Goal: Check status: Check status

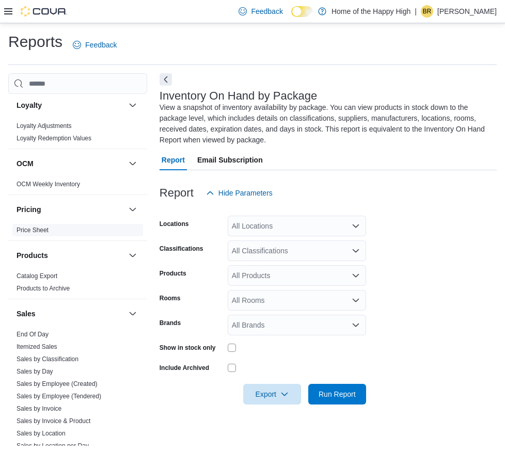
scroll to position [593, 0]
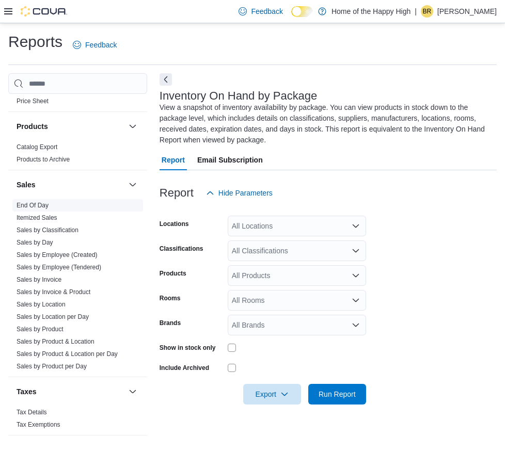
click at [43, 200] on span "End Of Day" at bounding box center [77, 205] width 131 height 12
click at [44, 203] on link "End Of Day" at bounding box center [33, 205] width 32 height 7
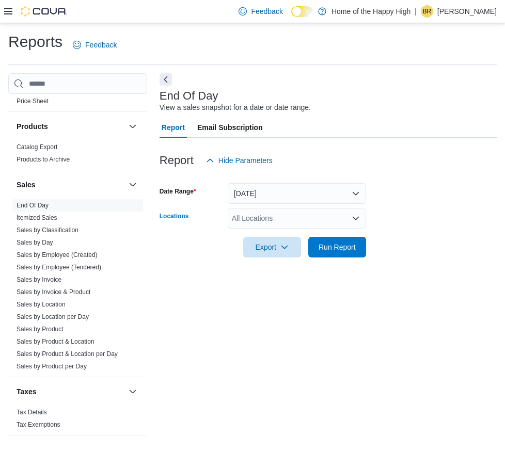
click at [307, 220] on div "All Locations" at bounding box center [297, 218] width 138 height 21
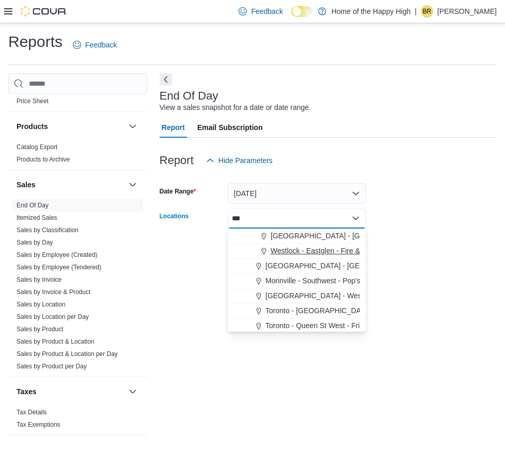
type input "***"
click at [328, 251] on span "Westlock - Eastglen - Fire & Flower" at bounding box center [326, 251] width 113 height 10
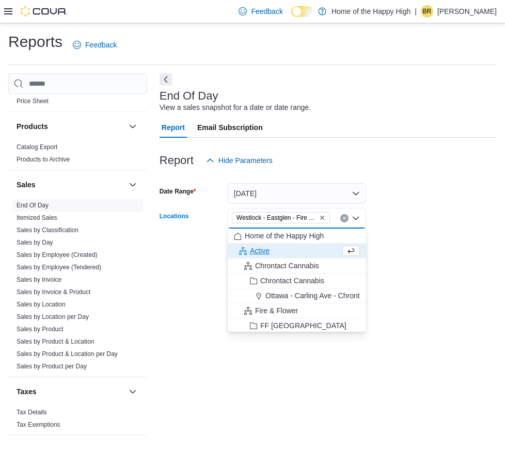
click at [463, 184] on form "Date Range [DATE] Locations [GEOGRAPHIC_DATA] - [GEOGRAPHIC_DATA] - Fire & Flow…" at bounding box center [327, 214] width 337 height 87
